Goal: Task Accomplishment & Management: Manage account settings

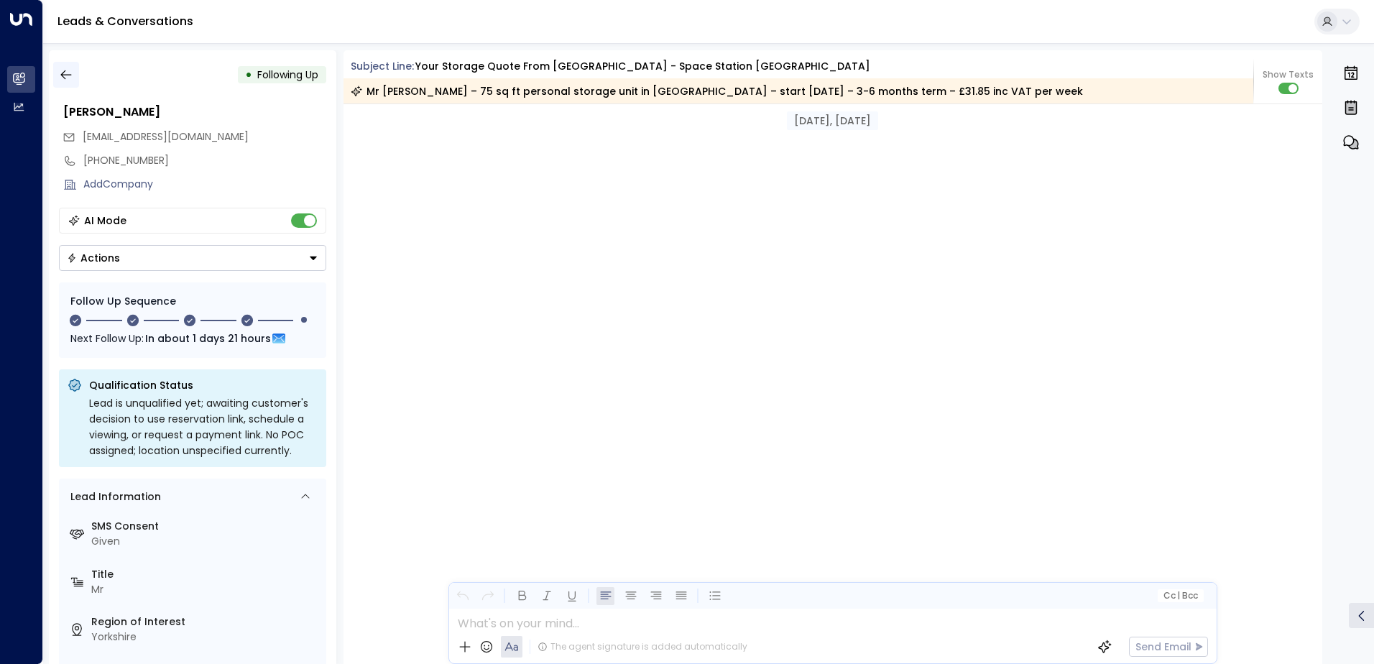
scroll to position [1976, 0]
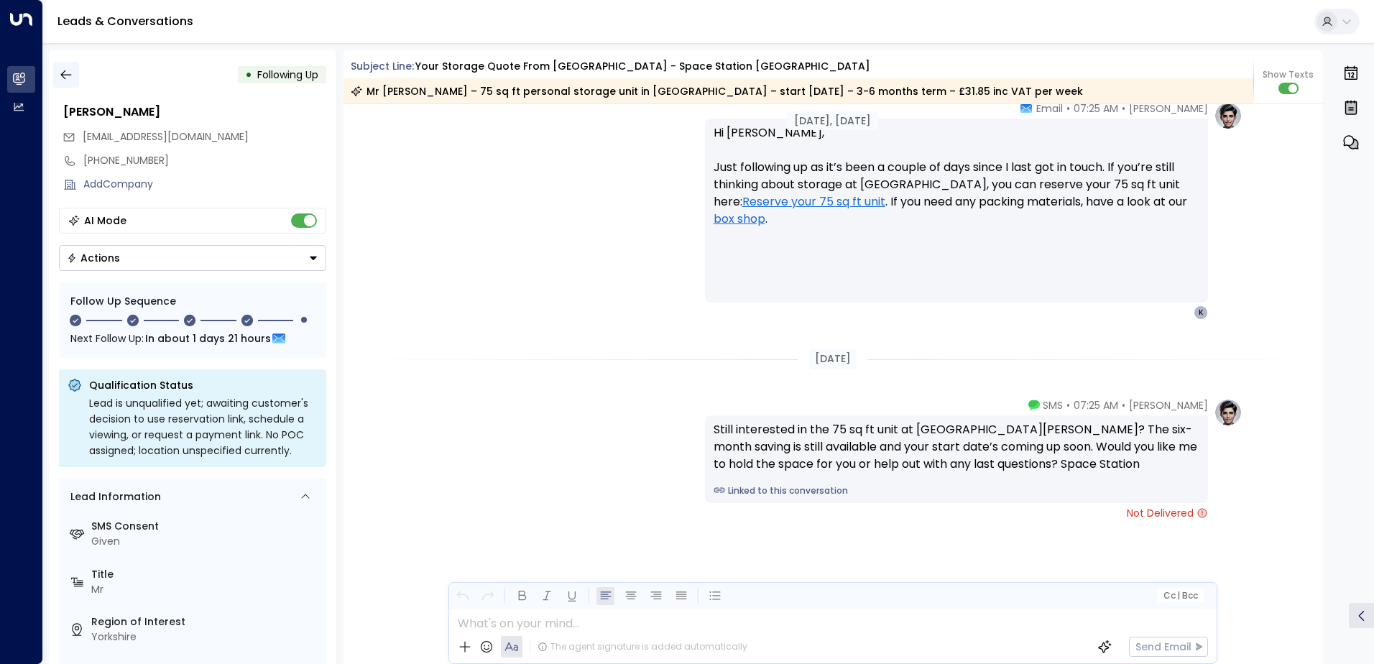
click at [66, 70] on icon "button" at bounding box center [66, 75] width 14 height 14
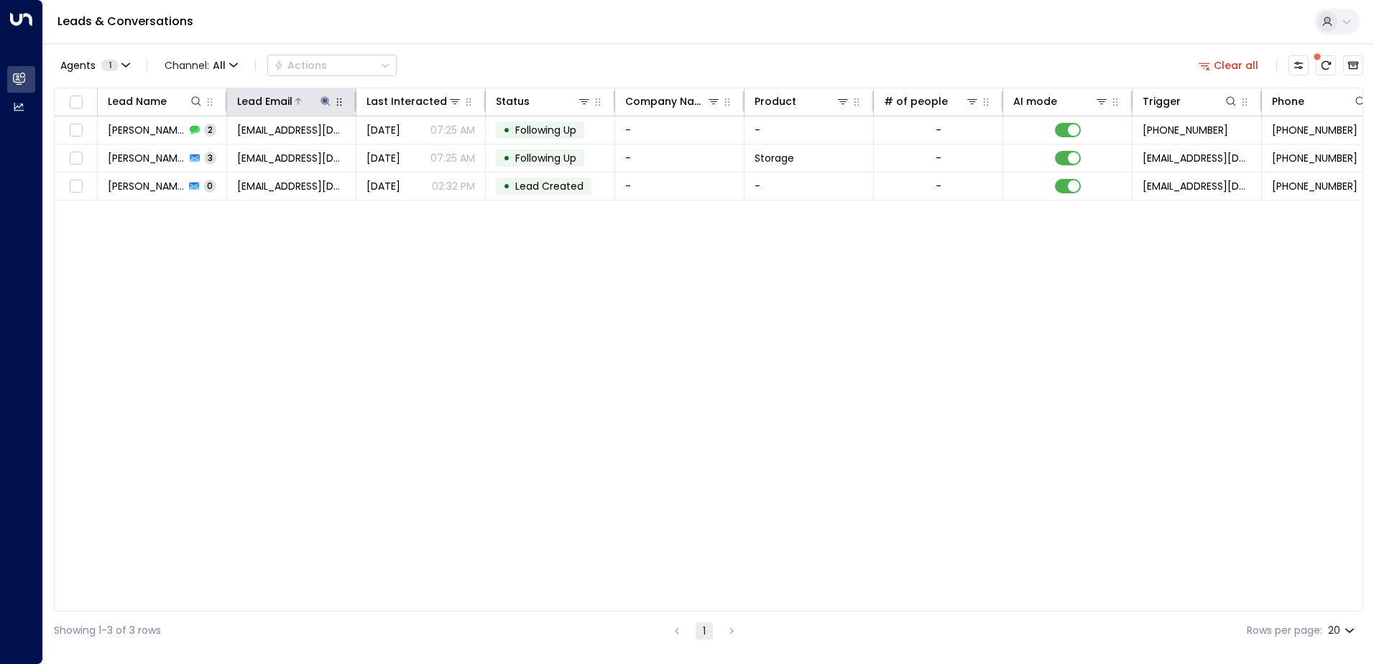
click at [327, 98] on icon at bounding box center [325, 100] width 9 height 9
click at [416, 152] on icon "button" at bounding box center [416, 154] width 12 height 12
click at [325, 153] on input "text" at bounding box center [325, 153] width 198 height 27
paste input "**********"
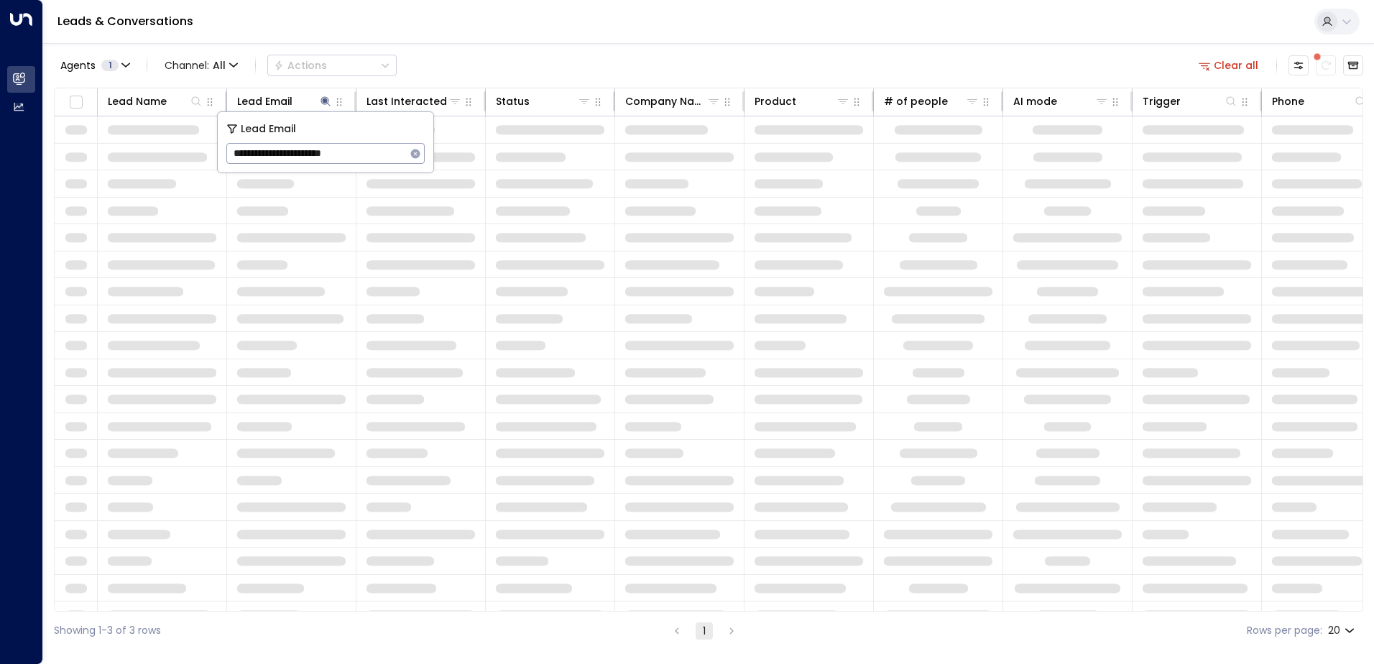
type input "**********"
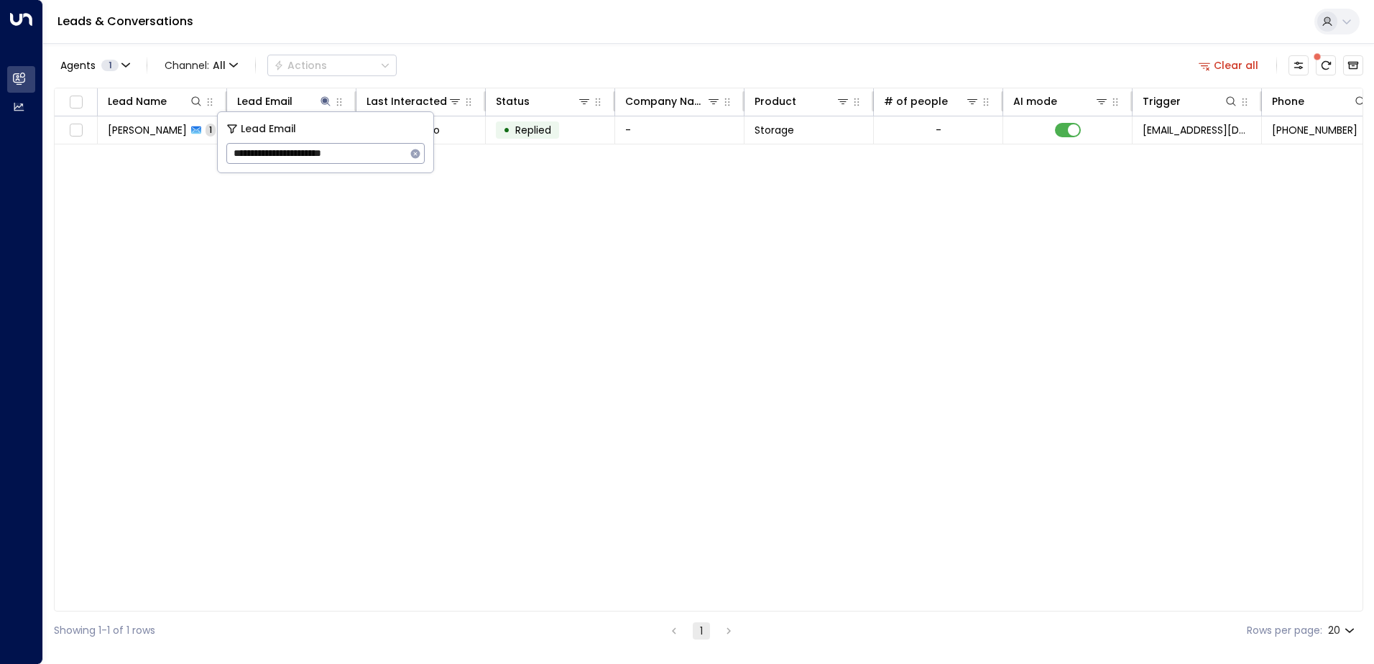
click at [525, 331] on div "Lead Name Lead Email Last Interacted Status Company Name Product # of people AI…" at bounding box center [709, 350] width 1310 height 524
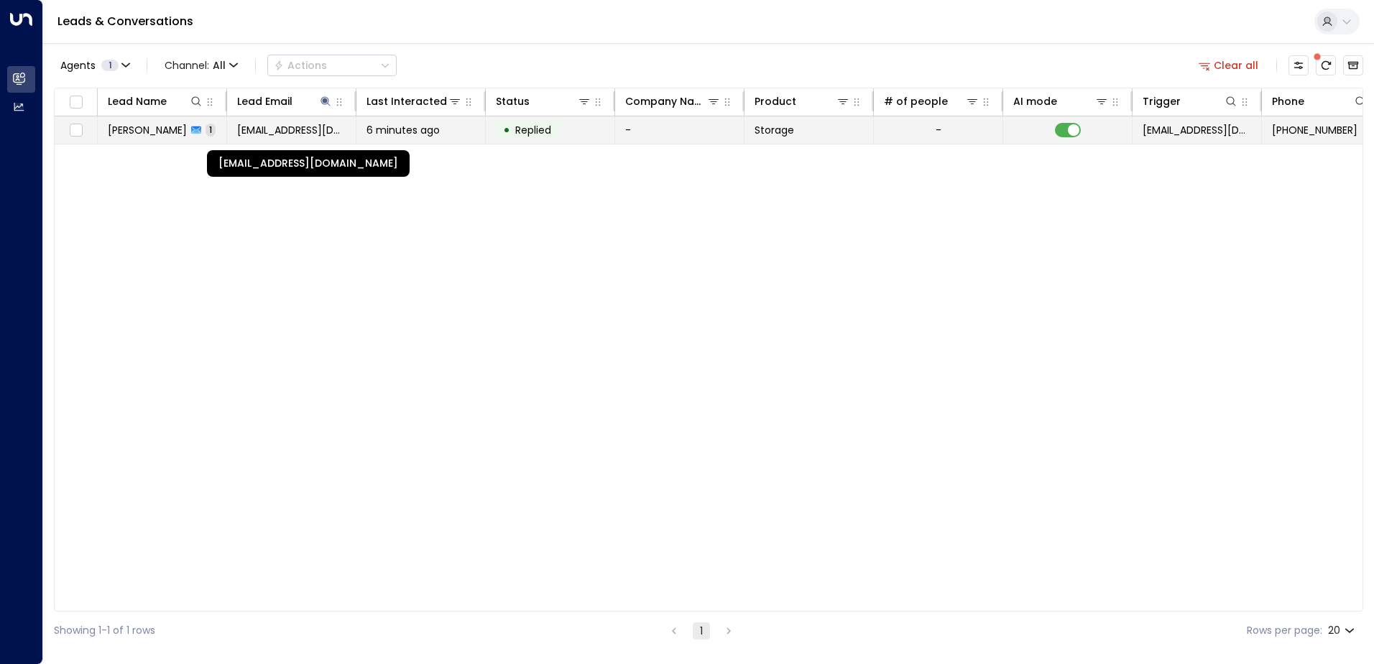
click at [311, 129] on span "[EMAIL_ADDRESS][DOMAIN_NAME]" at bounding box center [291, 130] width 109 height 14
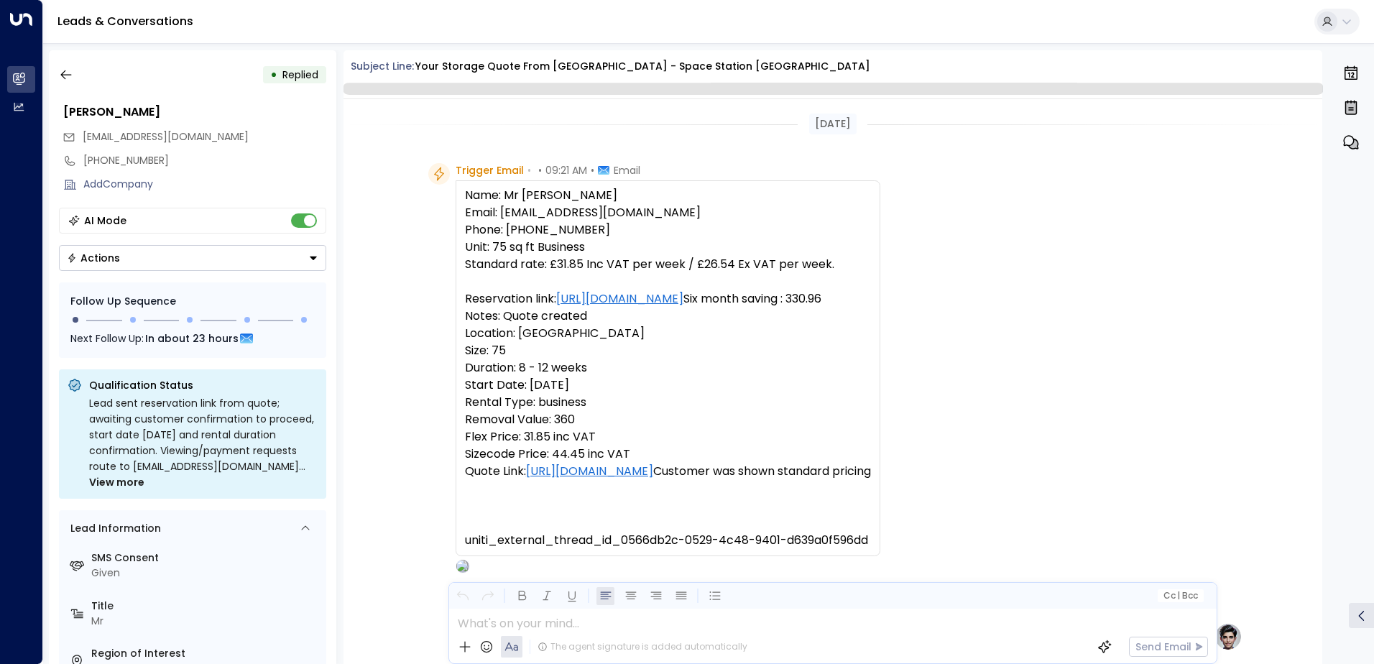
scroll to position [683, 0]
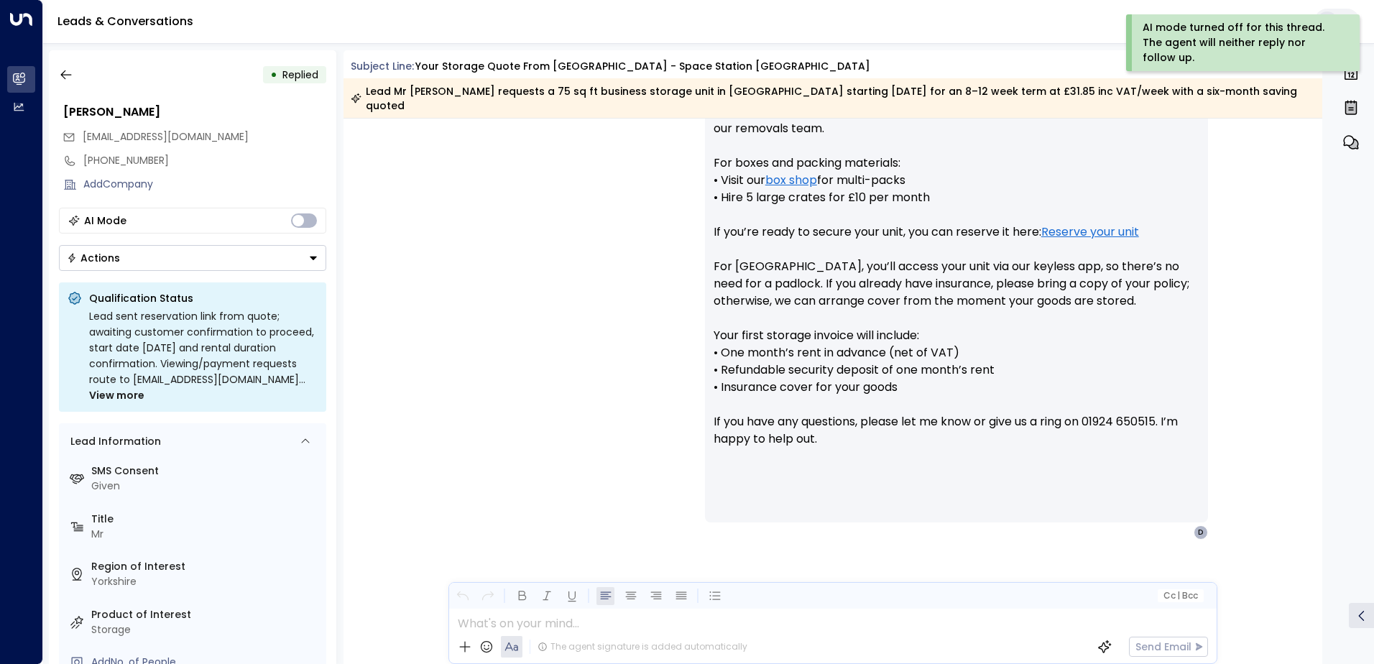
click at [312, 250] on button "Actions" at bounding box center [192, 258] width 267 height 26
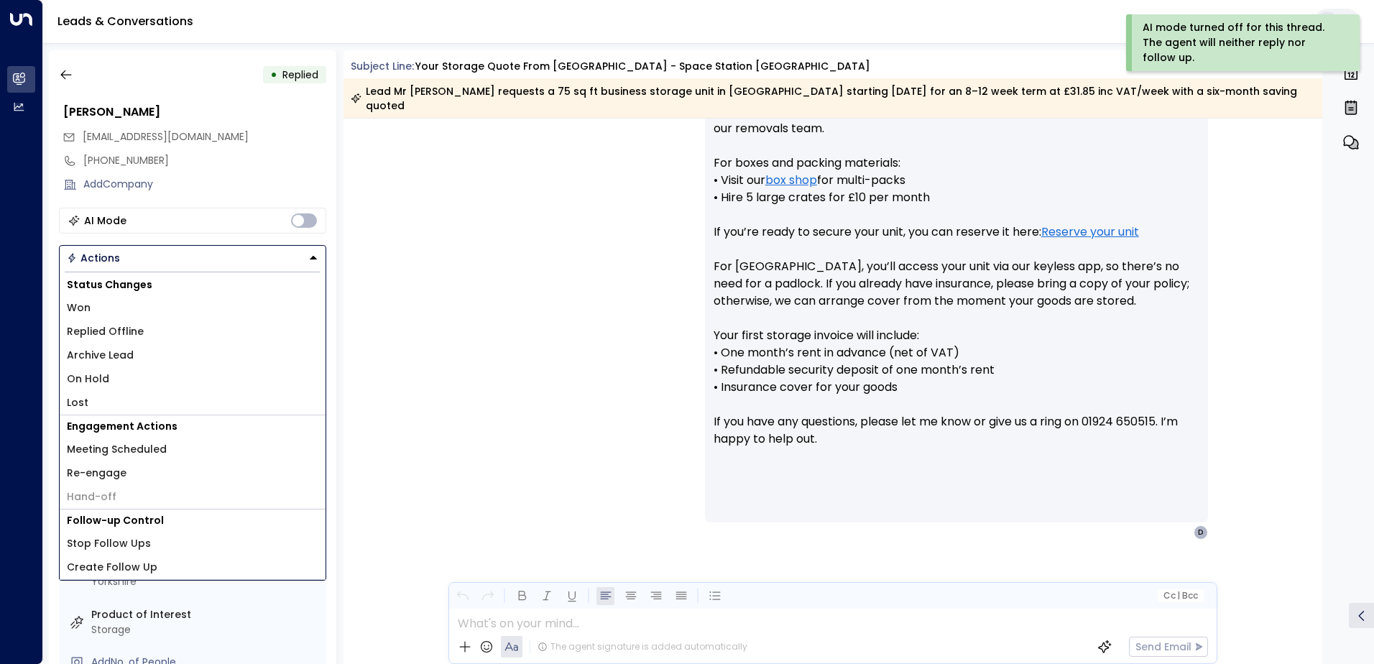
click at [104, 396] on li "Lost" at bounding box center [193, 403] width 266 height 24
